Goal: Task Accomplishment & Management: Complete application form

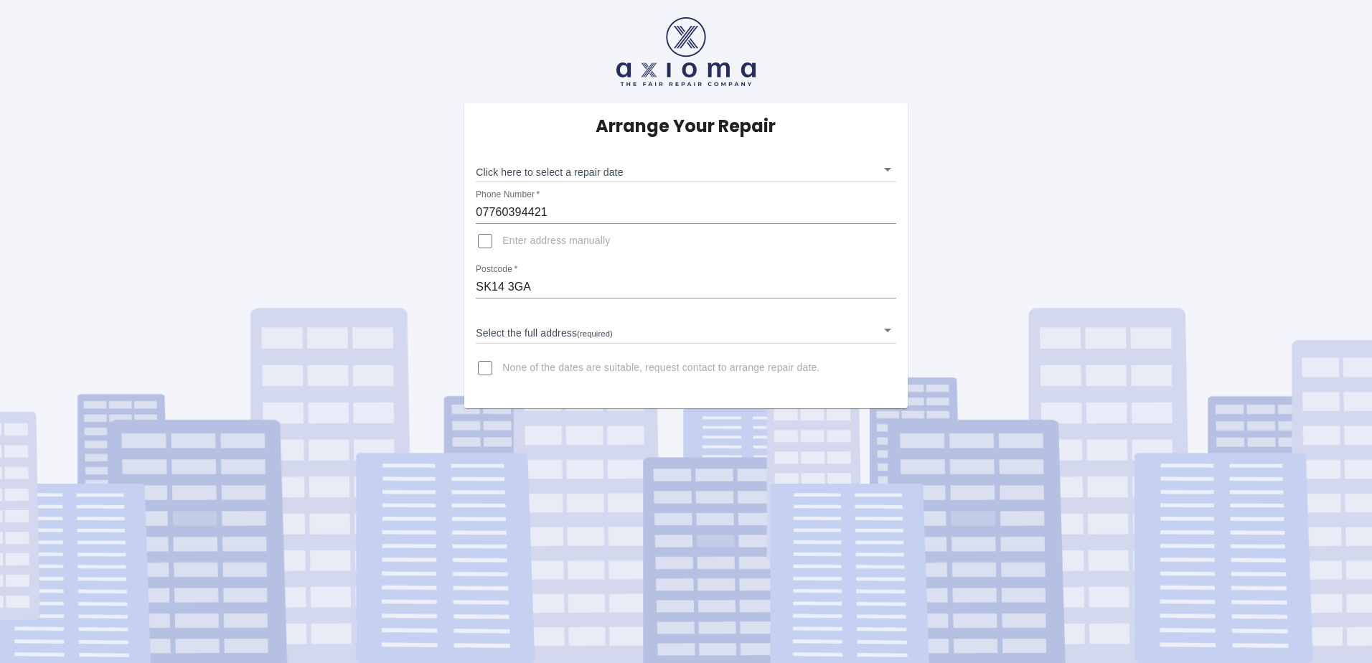
click at [549, 296] on input "SK14 3GA" at bounding box center [686, 286] width 420 height 23
click at [770, 282] on input "SK14 3GA" at bounding box center [686, 286] width 420 height 23
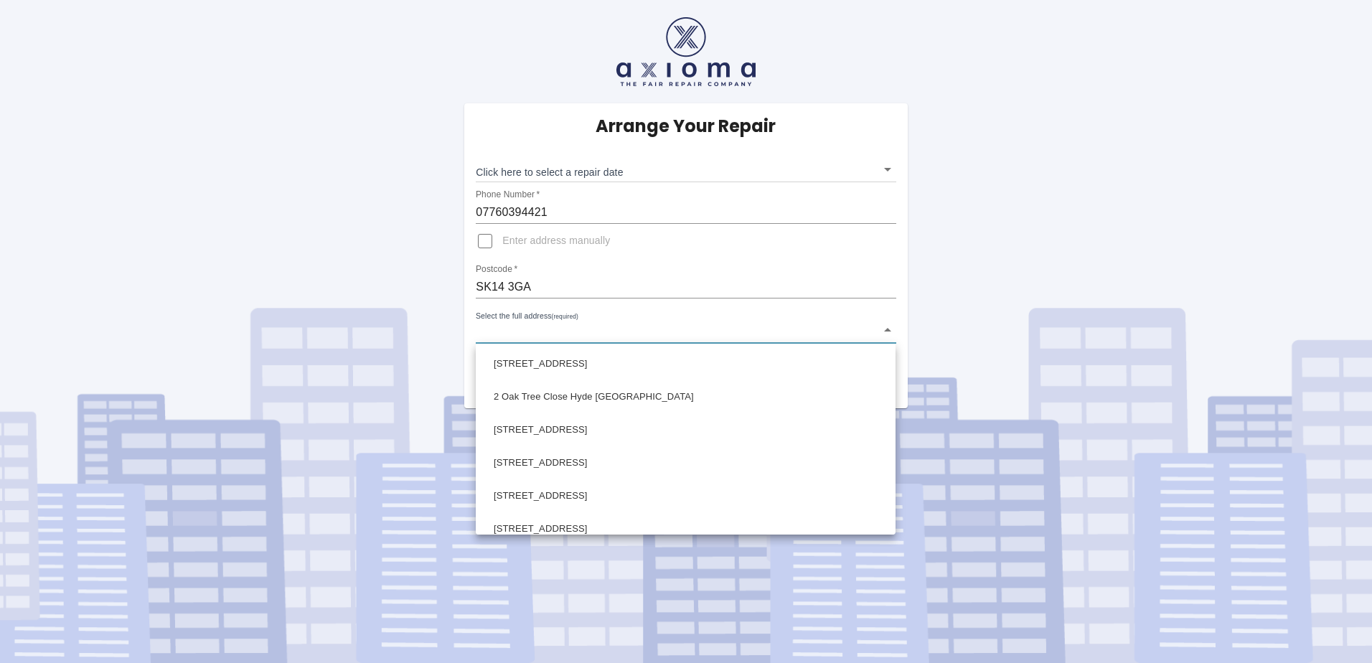
click at [773, 331] on body "Arrange Your Repair Click here to select a repair date ​ Phone Number   * 07760…" at bounding box center [686, 331] width 1372 height 663
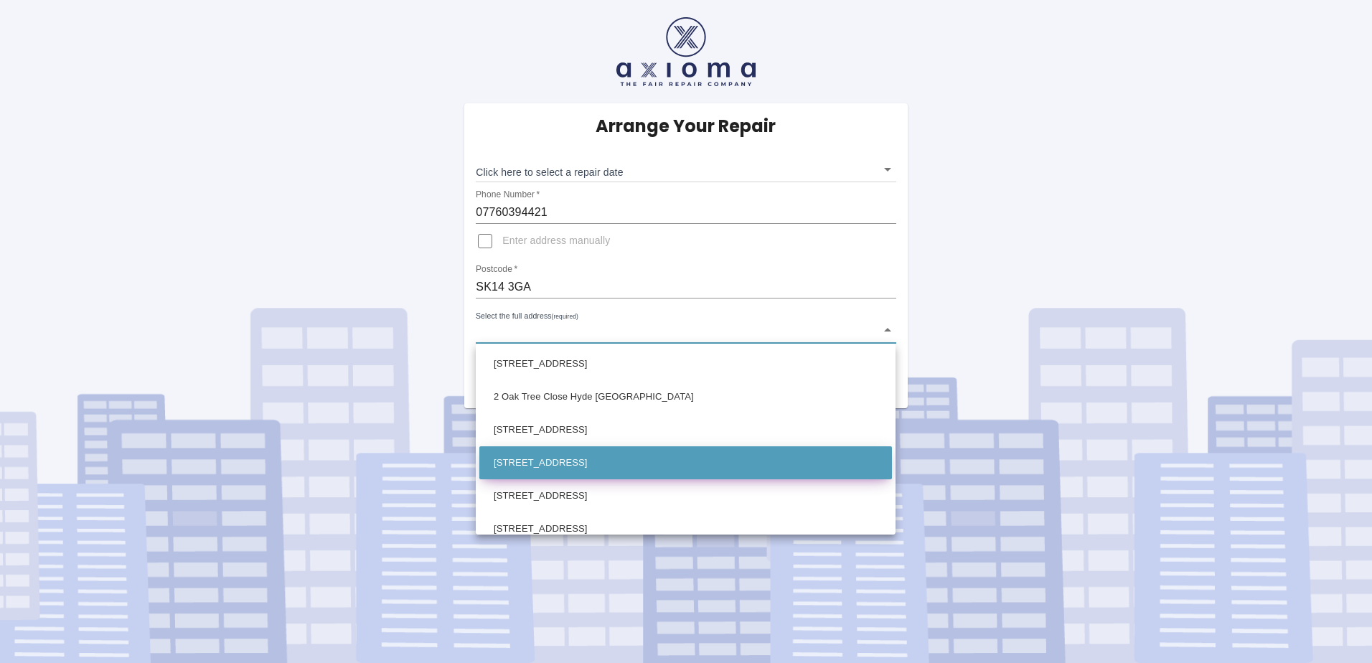
click at [585, 456] on li "[STREET_ADDRESS]" at bounding box center [685, 462] width 413 height 33
type input "[STREET_ADDRESS]"
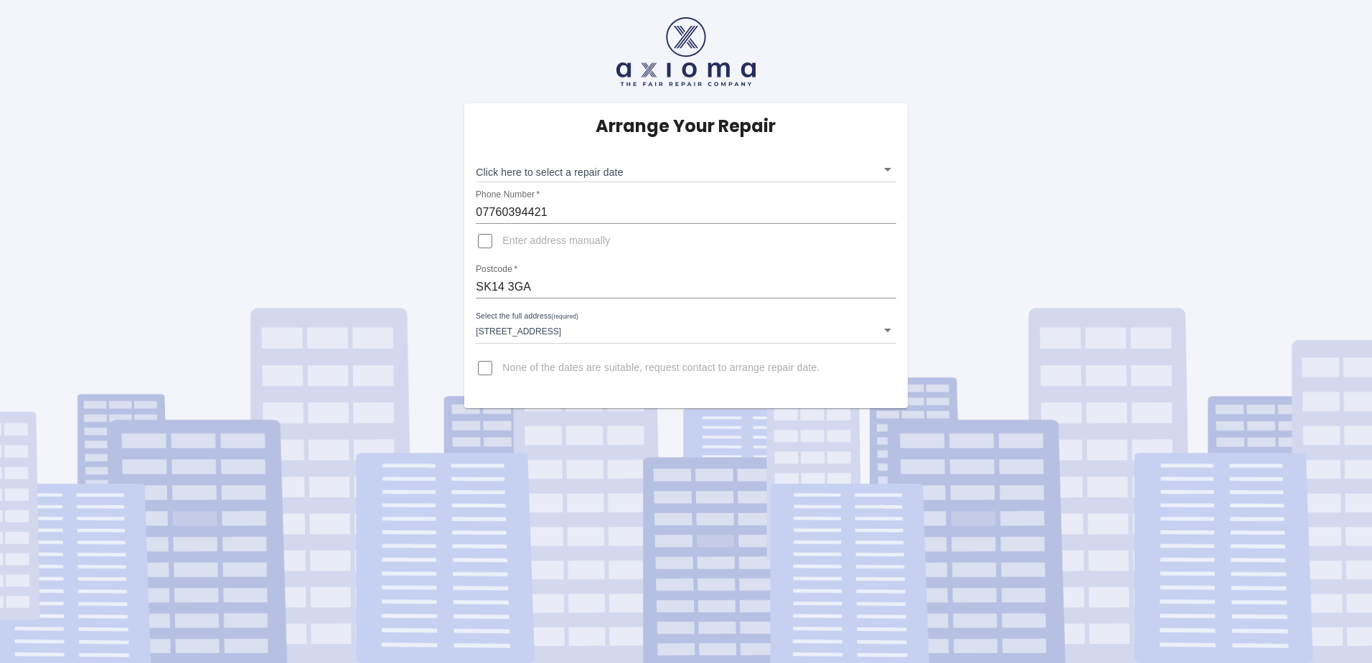
click at [1040, 220] on div "Arrange Your Repair Click here to select a repair date ​ Phone Number   * 07760…" at bounding box center [685, 204] width 1393 height 408
click at [834, 217] on input "07760394421" at bounding box center [686, 212] width 420 height 23
click at [940, 212] on div "Arrange Your Repair Click here to select a repair date ​ Phone Number   * 07760…" at bounding box center [685, 204] width 1393 height 408
click at [837, 265] on div "Postcode   * SK14 3GA" at bounding box center [686, 281] width 420 height 34
click at [821, 288] on input "SK14 3GA" at bounding box center [686, 286] width 420 height 23
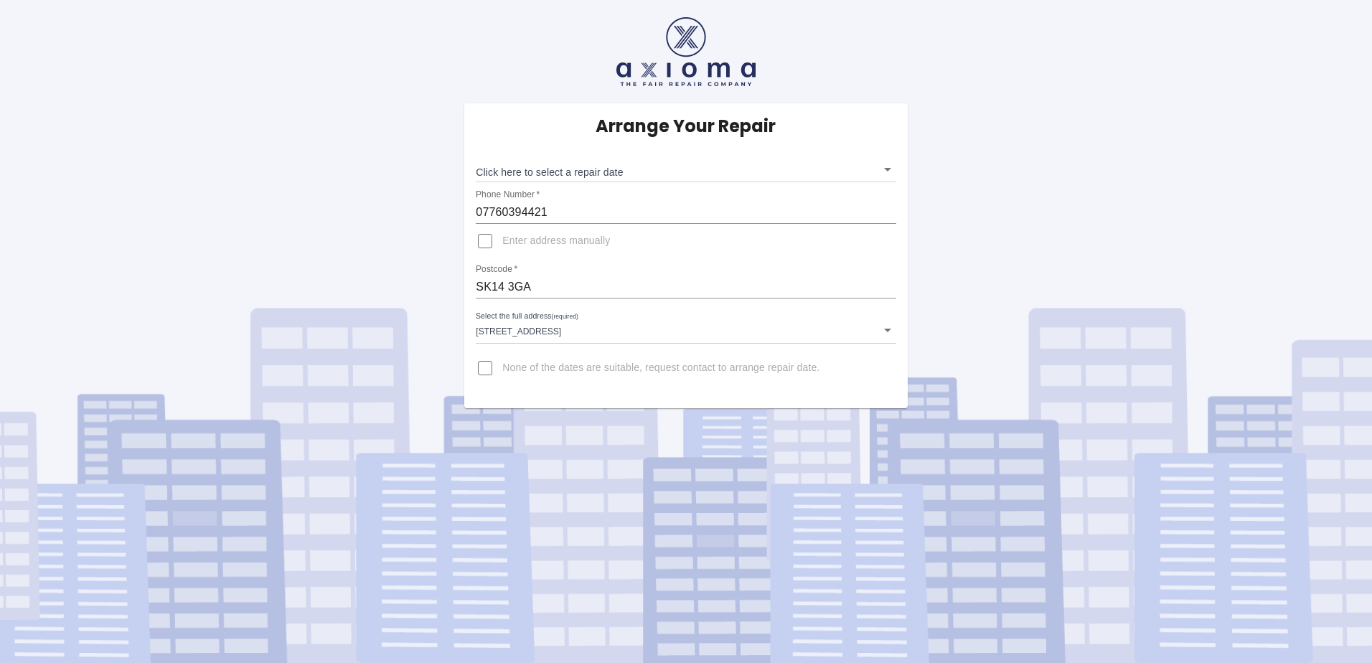
click at [920, 287] on div "Arrange Your Repair Click here to select a repair date ​ Phone Number   * 07760…" at bounding box center [685, 204] width 1393 height 408
click at [888, 163] on body "Arrange Your Repair Click here to select a repair date ​ Phone Number   * 07760…" at bounding box center [686, 331] width 1372 height 663
